Goal: Task Accomplishment & Management: Use online tool/utility

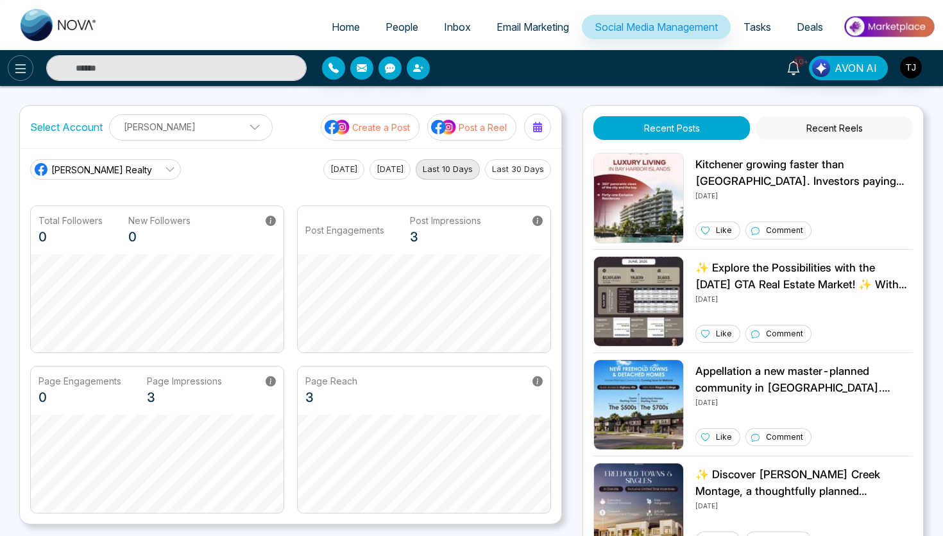
click at [26, 68] on icon at bounding box center [20, 68] width 15 height 15
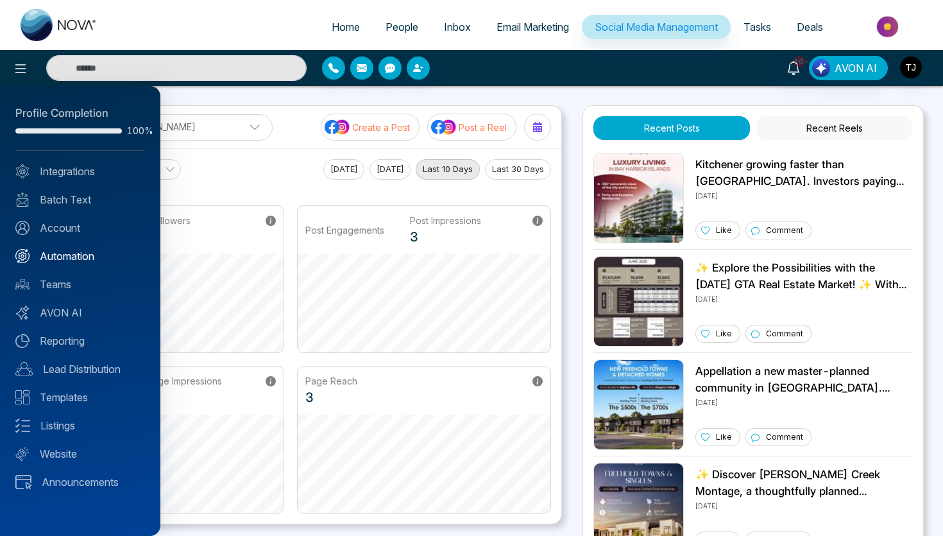
click at [74, 259] on link "Automation" at bounding box center [80, 255] width 130 height 15
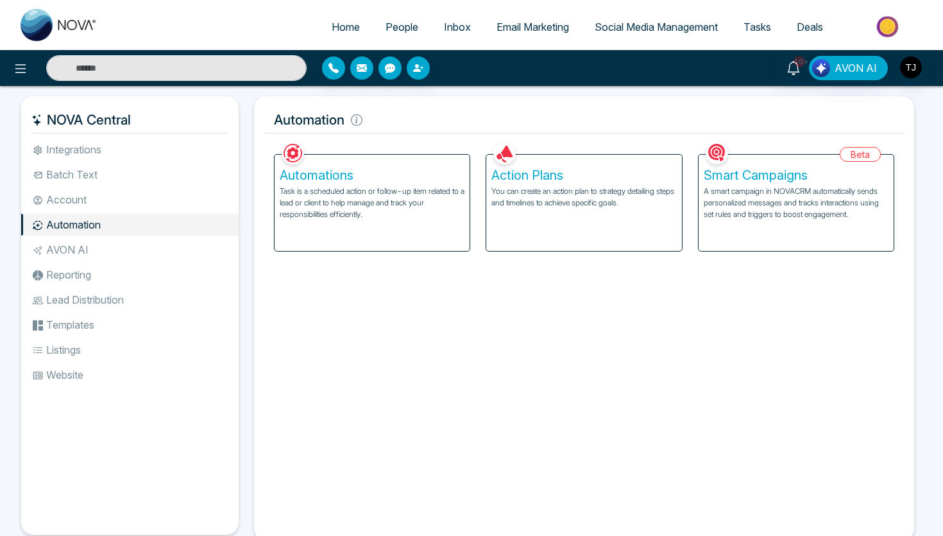
click at [801, 192] on p "A smart campaign in NOVACRM automatically sends personalized messages and track…" at bounding box center [796, 202] width 185 height 35
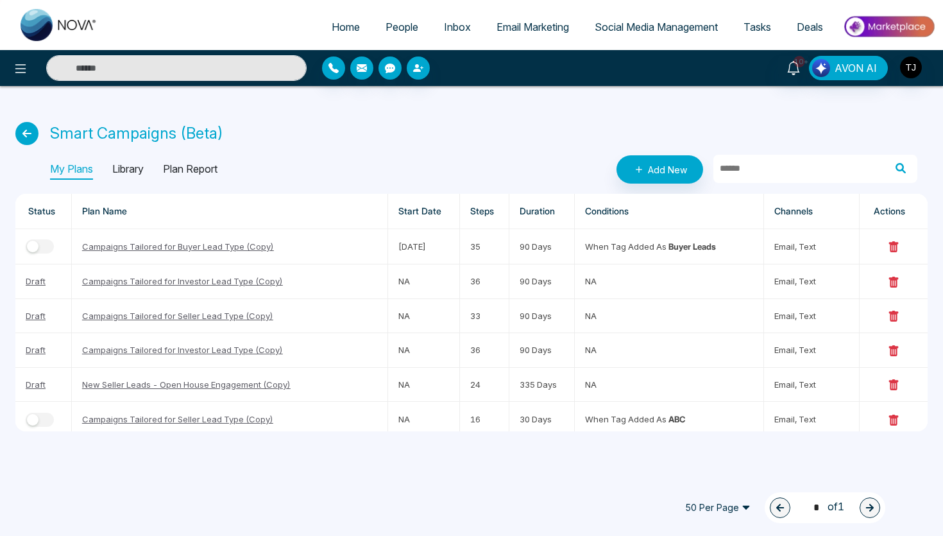
click at [144, 174] on p "Library" at bounding box center [127, 169] width 31 height 21
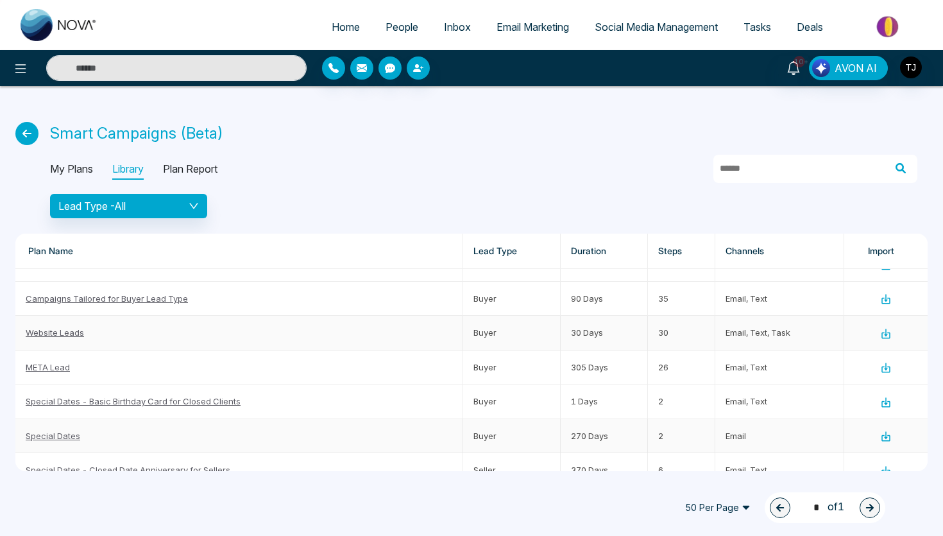
scroll to position [29, 0]
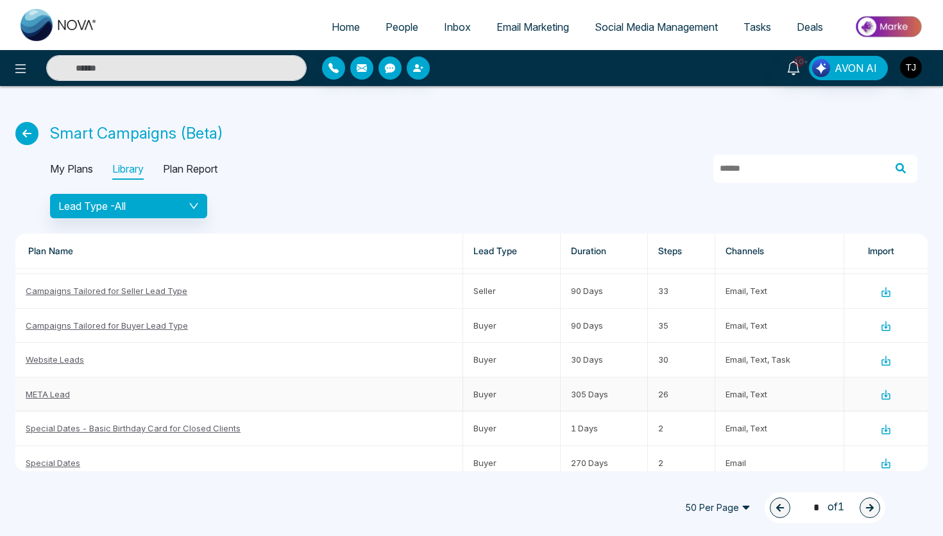
click at [884, 396] on icon at bounding box center [886, 395] width 12 height 12
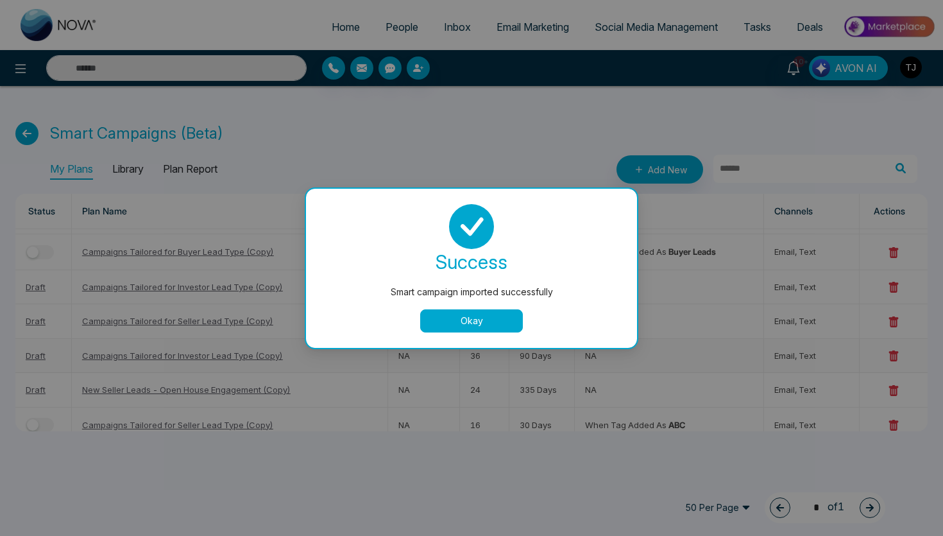
click at [461, 321] on button "Okay" at bounding box center [471, 320] width 103 height 23
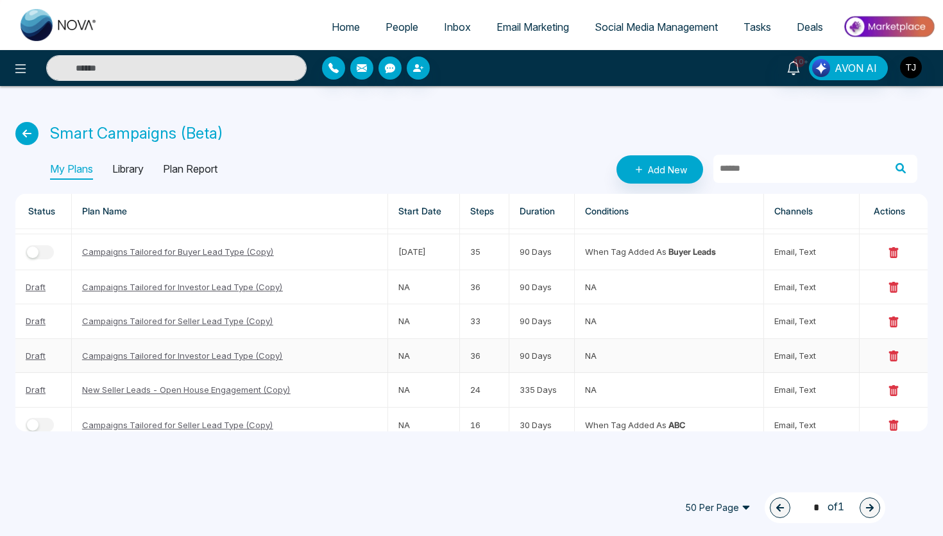
click at [406, 22] on span "People" at bounding box center [402, 27] width 33 height 13
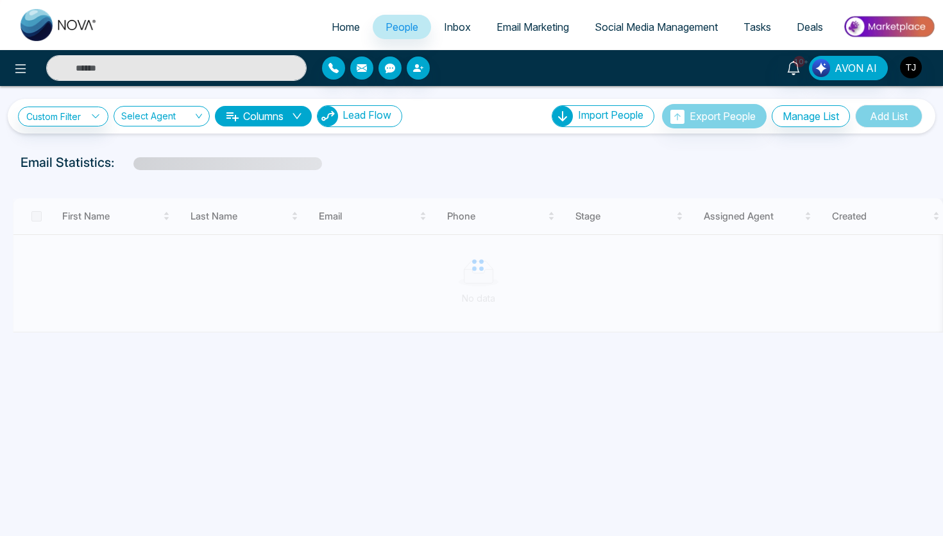
click at [391, 116] on span "Lead Flow" at bounding box center [367, 114] width 49 height 13
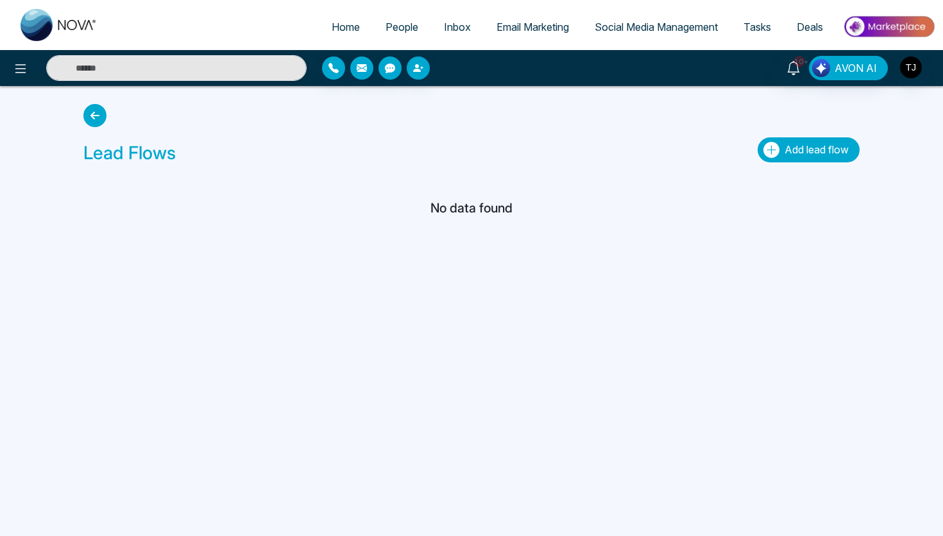
click at [799, 155] on button "Add lead flow" at bounding box center [809, 149] width 102 height 25
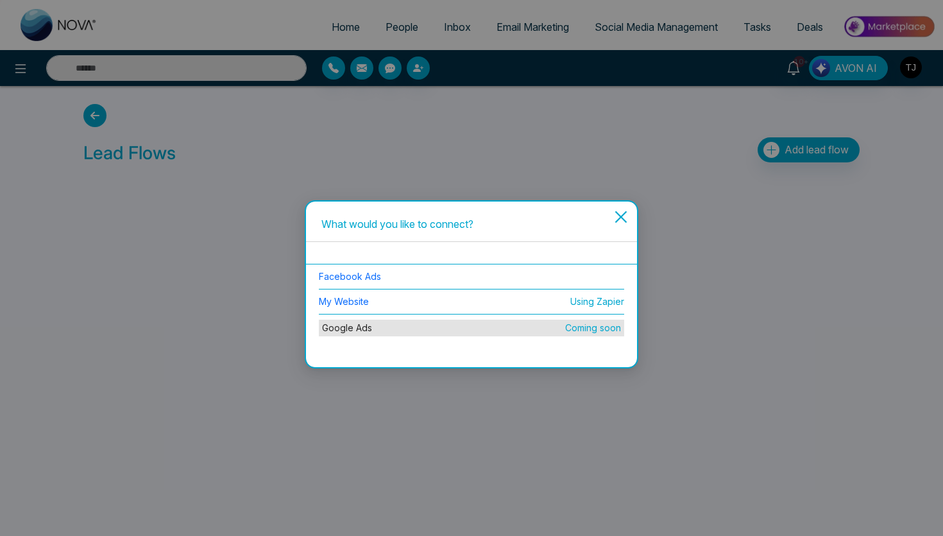
click at [619, 212] on icon "close" at bounding box center [620, 216] width 15 height 15
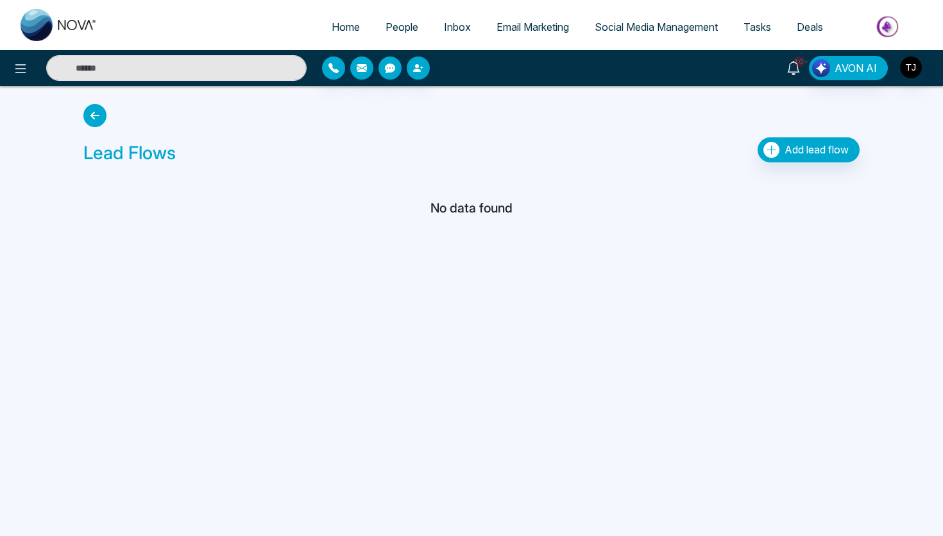
click at [793, 69] on icon at bounding box center [794, 68] width 14 height 14
click at [365, 207] on h5 "No data found" at bounding box center [471, 207] width 776 height 15
click at [398, 24] on span "People" at bounding box center [402, 27] width 33 height 13
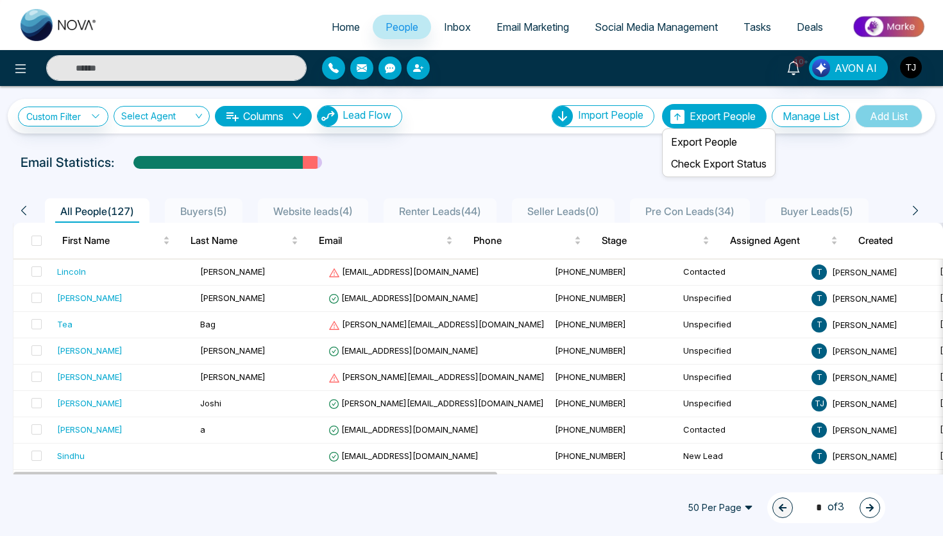
click at [690, 121] on span "Export People" at bounding box center [723, 116] width 66 height 13
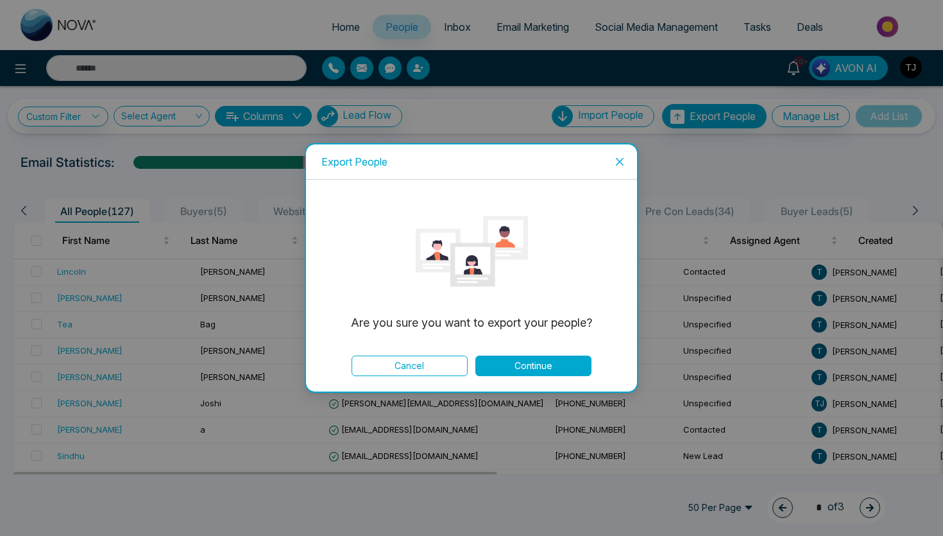
click at [556, 369] on button "Continue" at bounding box center [533, 365] width 116 height 21
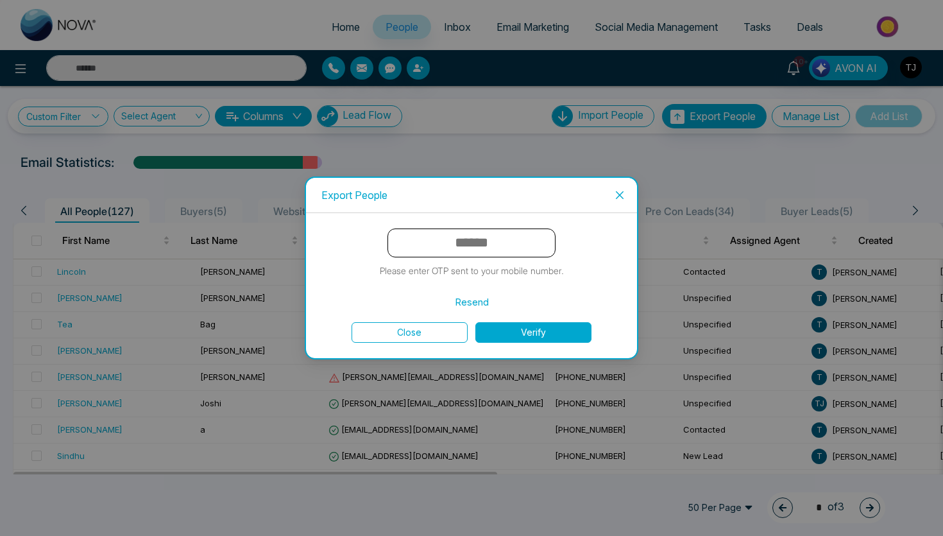
click at [449, 327] on button "Close" at bounding box center [410, 332] width 116 height 21
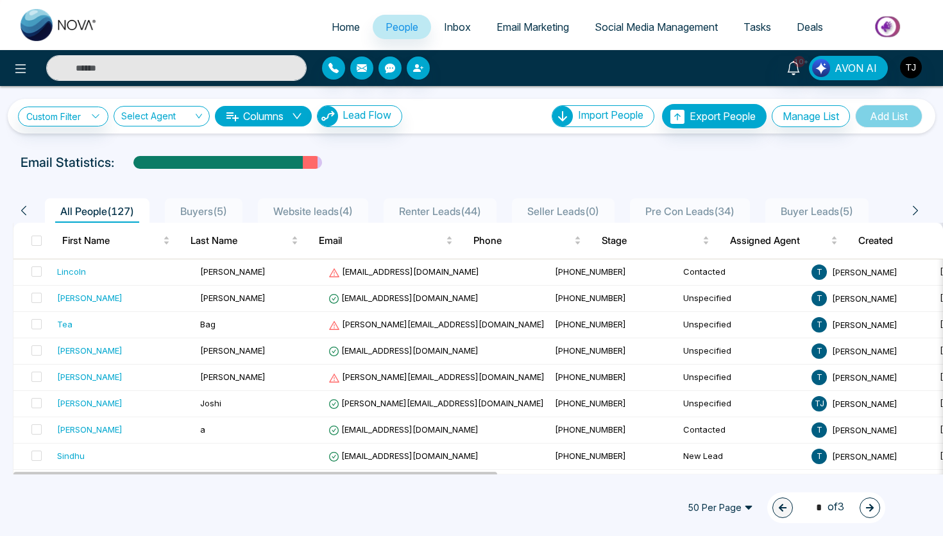
click at [585, 14] on ul "Home People Inbox Email Marketing Social Media Management Tasks Deals" at bounding box center [522, 27] width 825 height 35
click at [349, 33] on span "Home" at bounding box center [346, 27] width 28 height 13
select select "*"
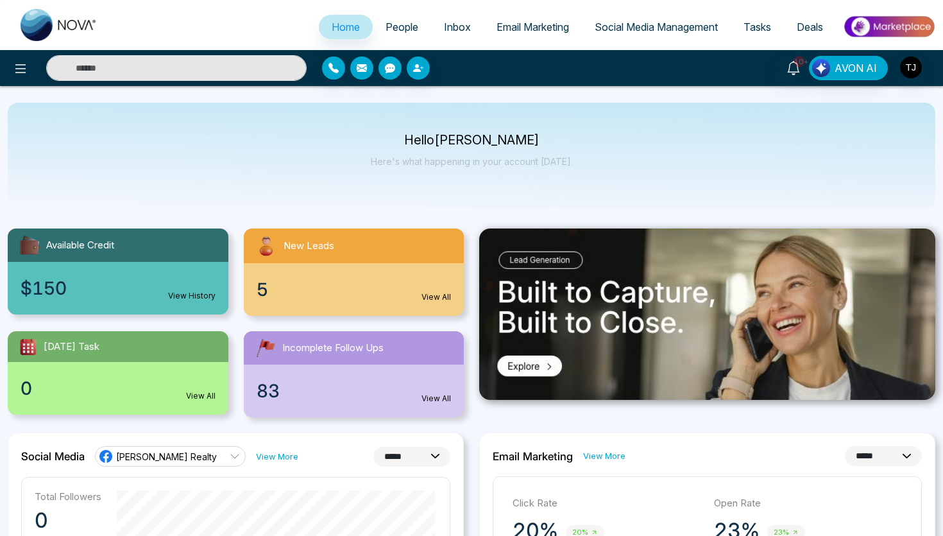
click at [652, 49] on div "Home People Inbox Email Marketing Social Media Management Tasks Deals" at bounding box center [471, 25] width 943 height 50
click at [640, 22] on span "Social Media Management" at bounding box center [656, 27] width 123 height 13
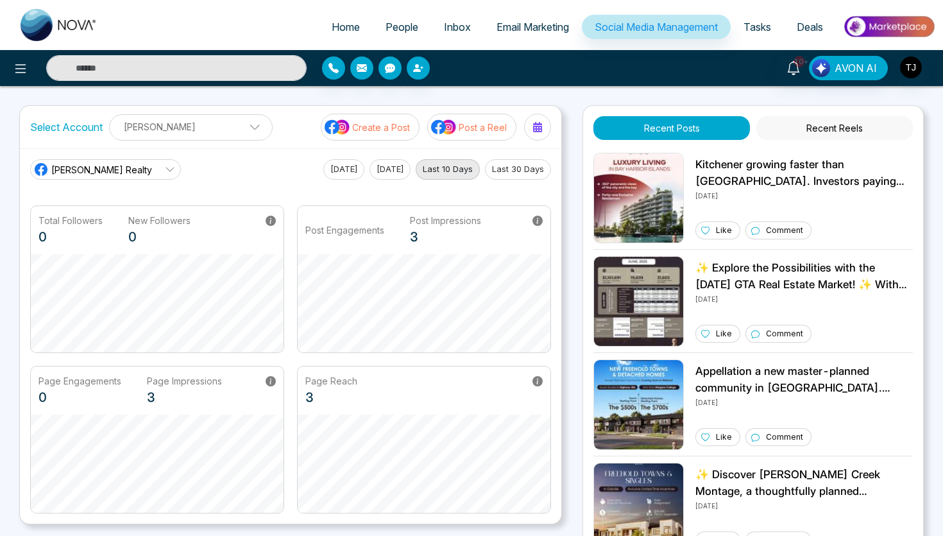
click at [552, 26] on span "Email Marketing" at bounding box center [533, 27] width 73 height 13
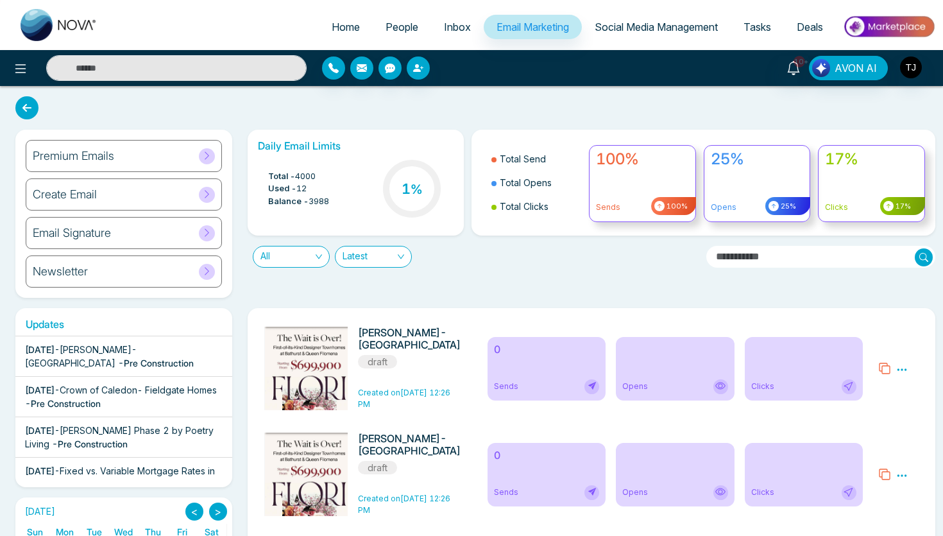
click at [124, 241] on div "Email Signature" at bounding box center [124, 233] width 196 height 32
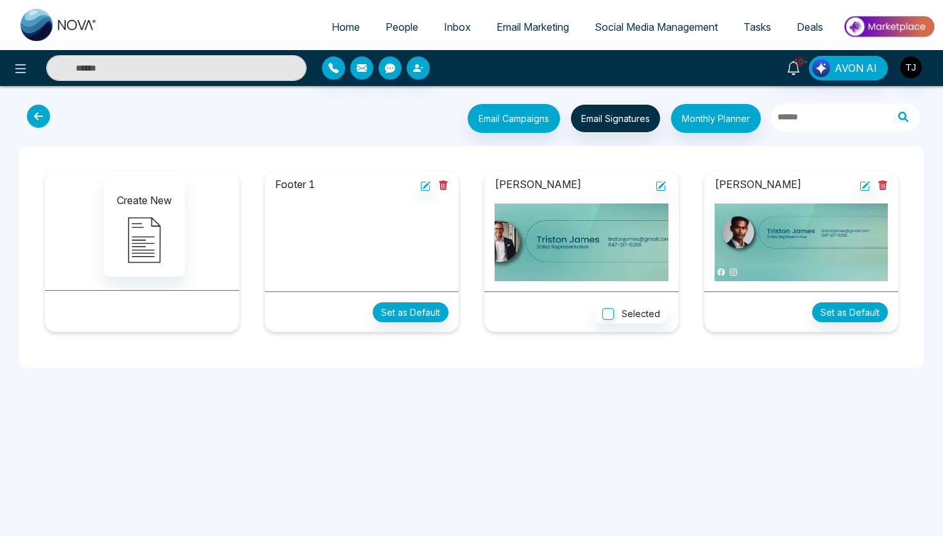
click at [534, 38] on link "Email Marketing" at bounding box center [533, 27] width 98 height 24
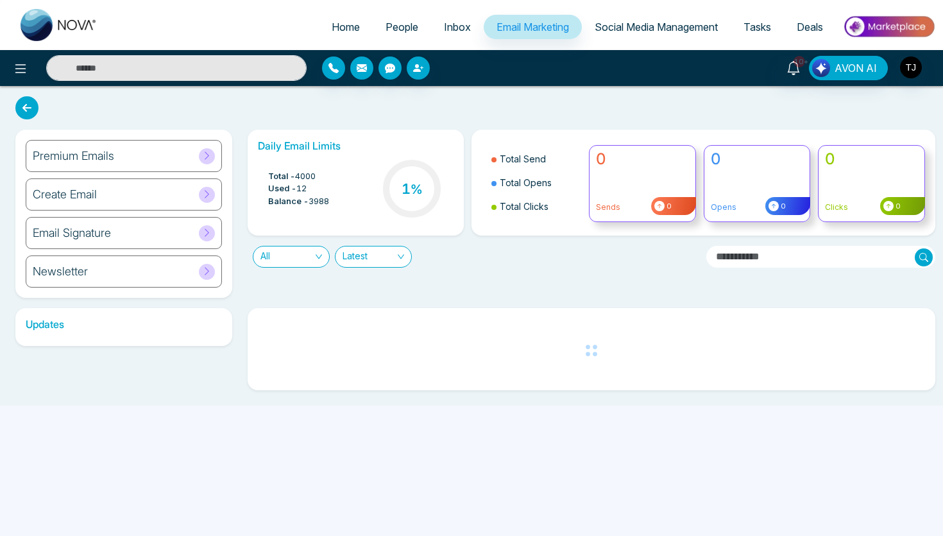
click at [108, 159] on h6 "Premium Emails" at bounding box center [73, 156] width 81 height 14
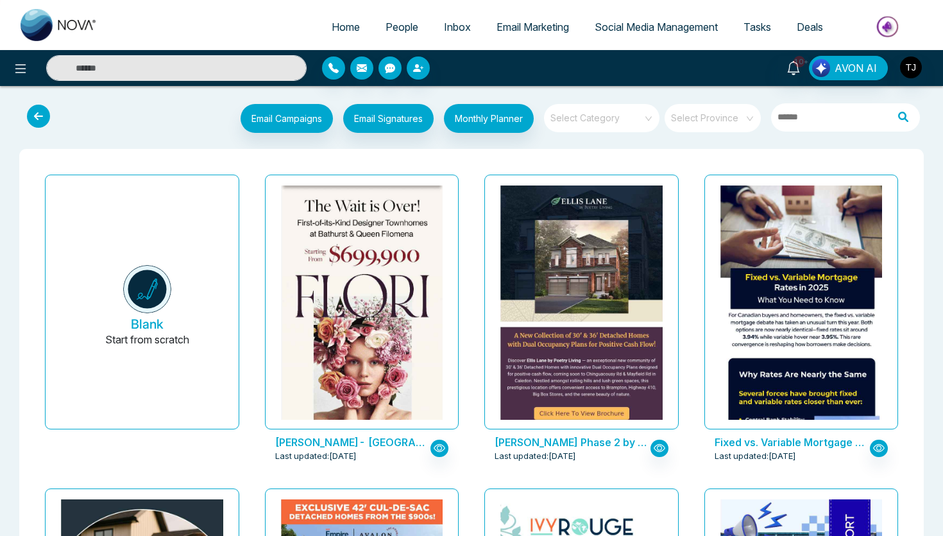
click at [680, 19] on link "Social Media Management" at bounding box center [656, 27] width 149 height 24
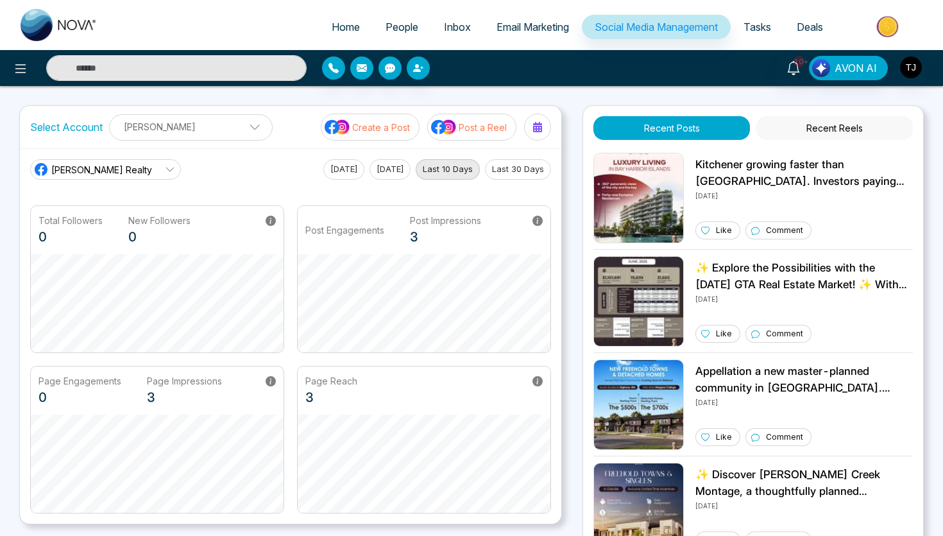
click at [545, 30] on span "Email Marketing" at bounding box center [533, 27] width 73 height 13
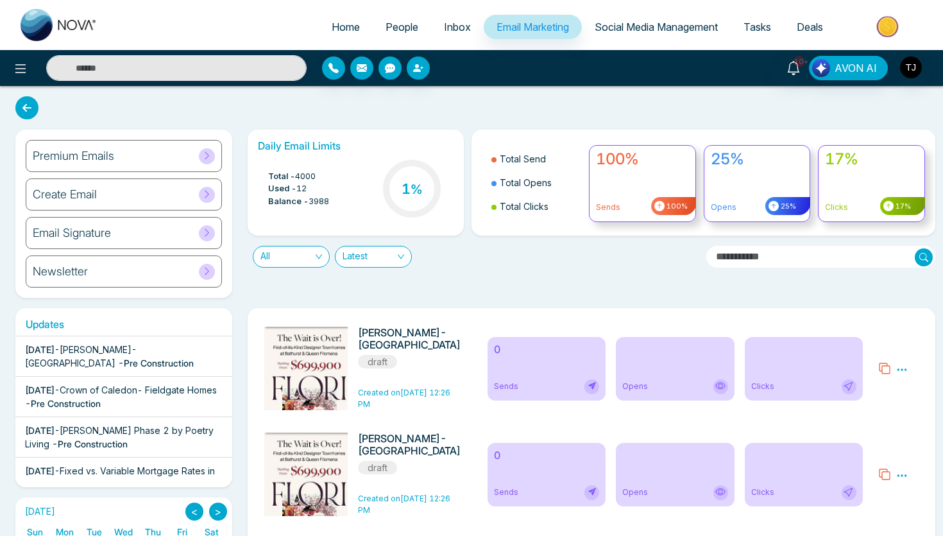
click at [665, 21] on span "Social Media Management" at bounding box center [656, 27] width 123 height 13
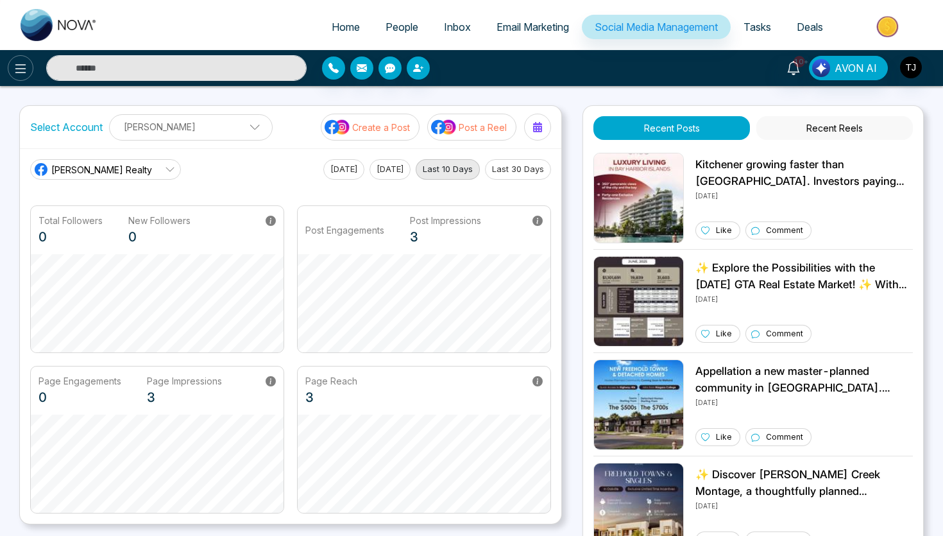
click at [10, 69] on button at bounding box center [21, 68] width 26 height 26
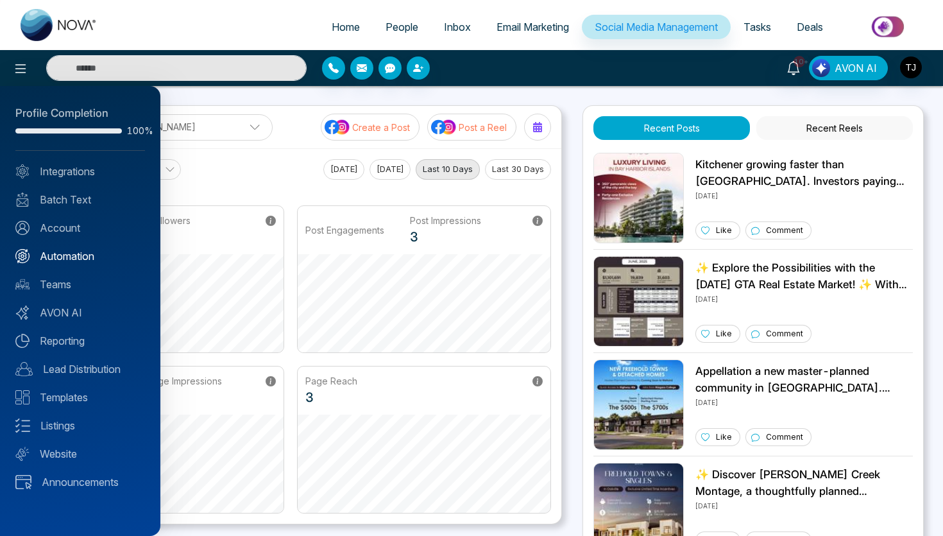
click at [62, 252] on link "Automation" at bounding box center [80, 255] width 130 height 15
